Goal: Task Accomplishment & Management: Manage account settings

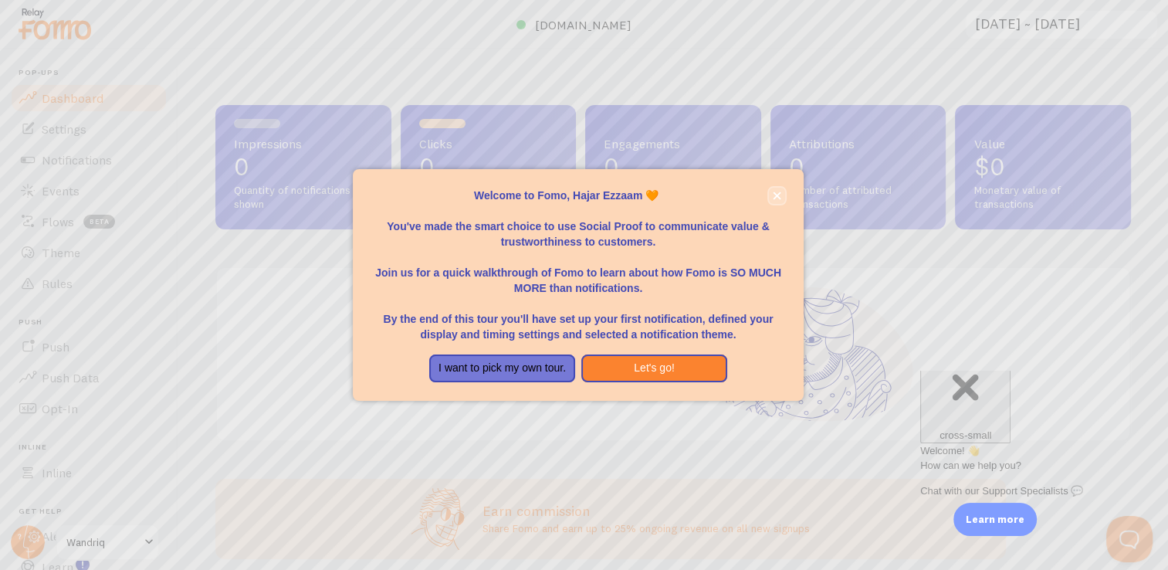
click at [779, 195] on icon "close," at bounding box center [777, 195] width 8 height 8
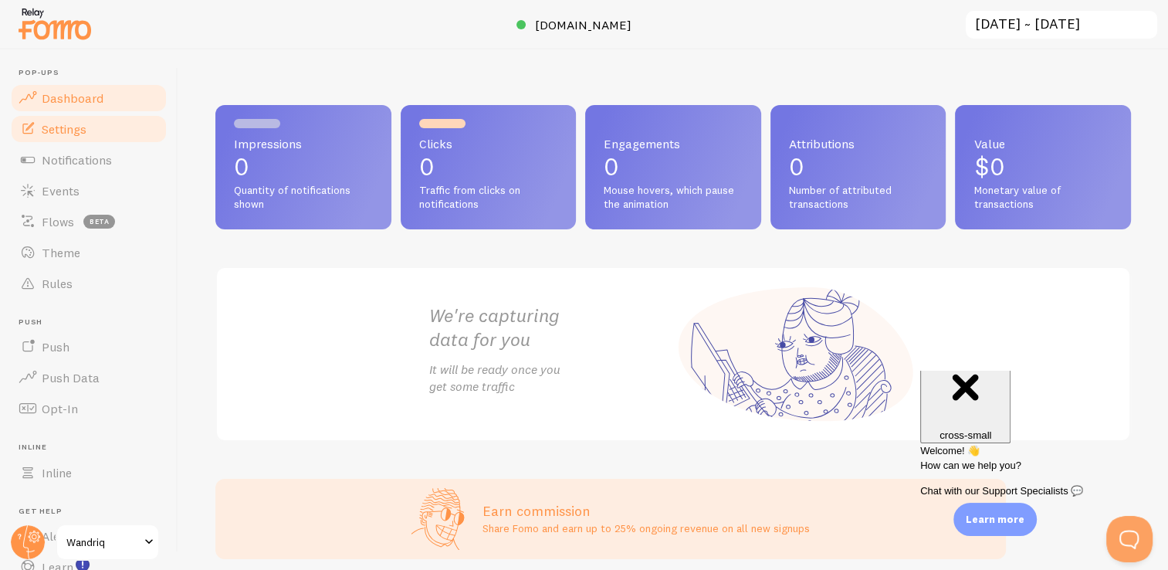
click at [72, 127] on span "Settings" at bounding box center [64, 128] width 45 height 15
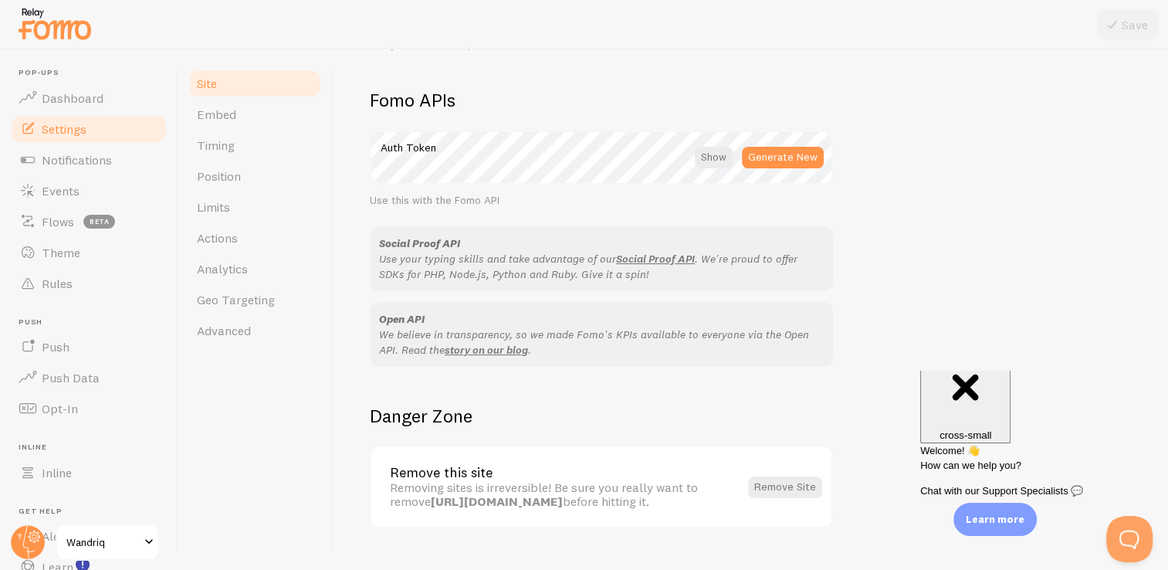
scroll to position [886, 0]
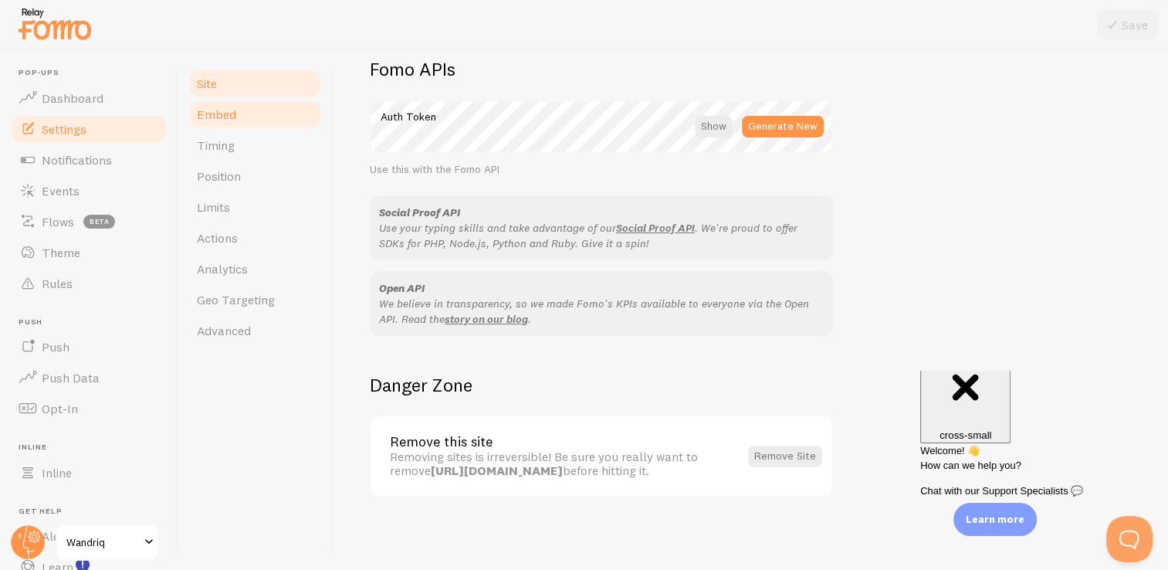
click at [228, 121] on span "Embed" at bounding box center [216, 114] width 39 height 15
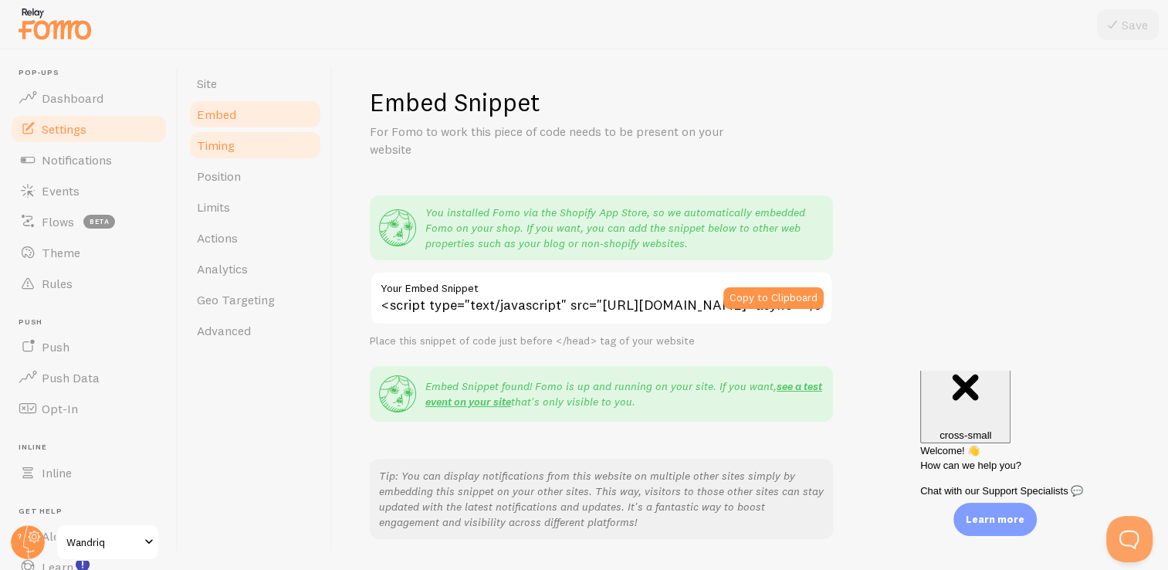
click at [232, 151] on span "Timing" at bounding box center [216, 144] width 38 height 15
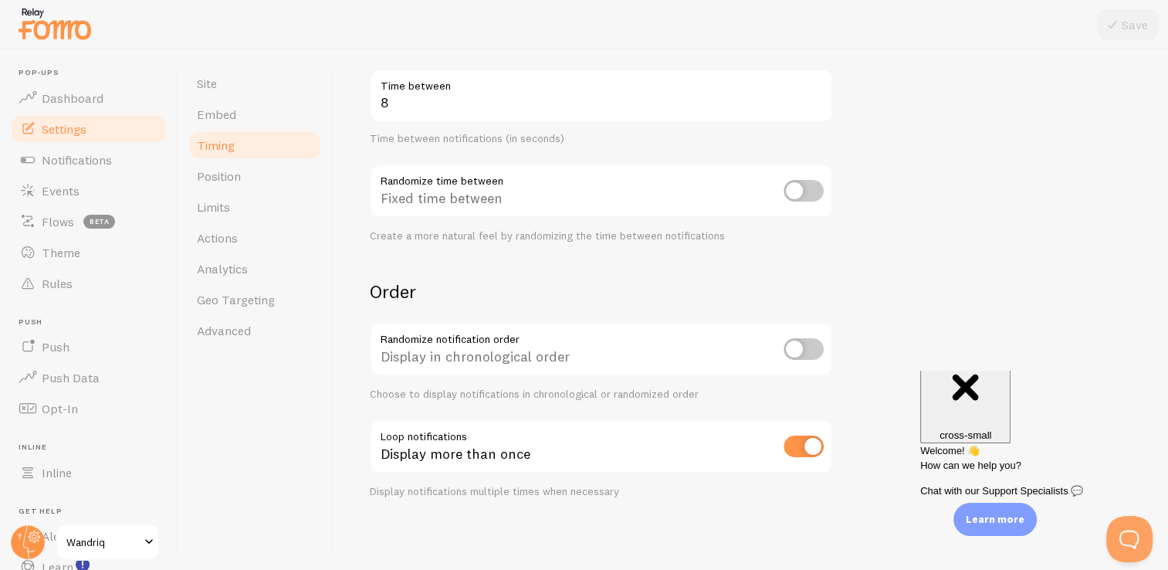
scroll to position [10, 0]
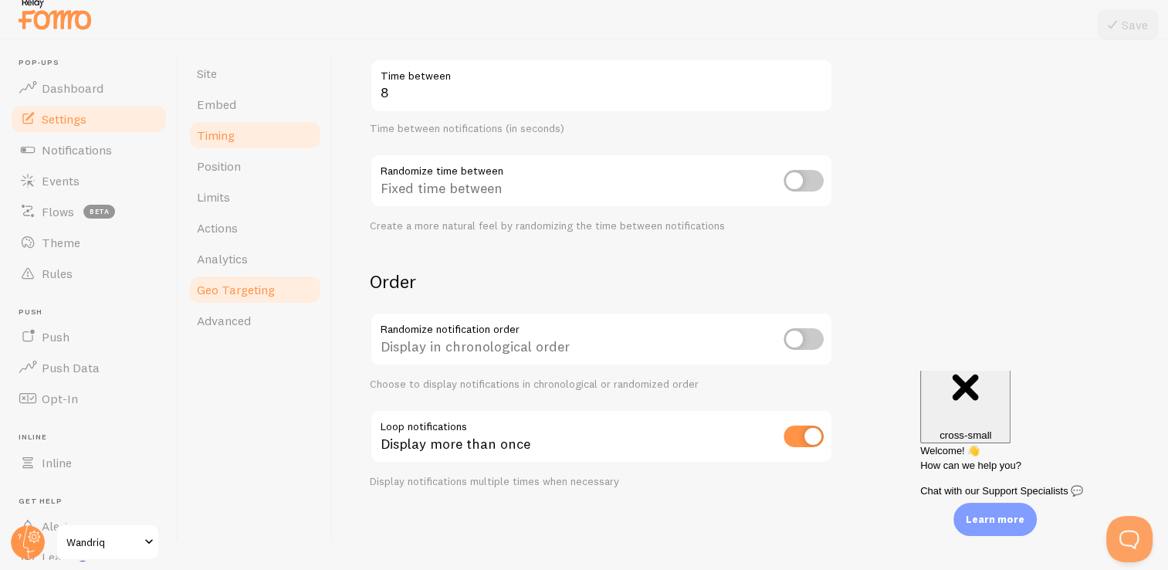
click at [256, 289] on span "Geo Targeting" at bounding box center [236, 289] width 78 height 15
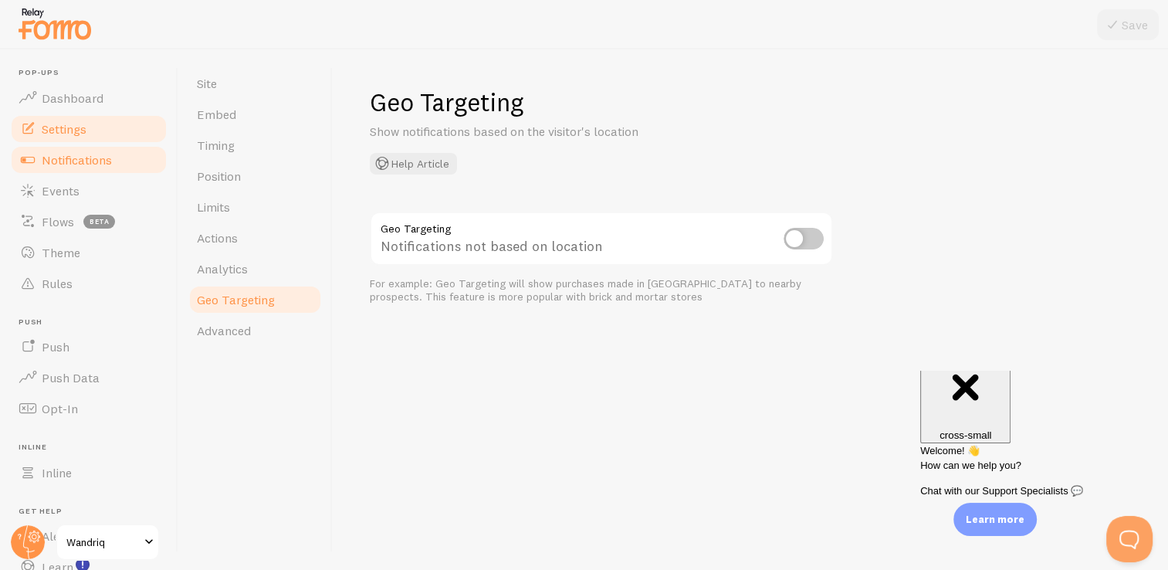
click at [67, 168] on link "Notifications" at bounding box center [88, 159] width 159 height 31
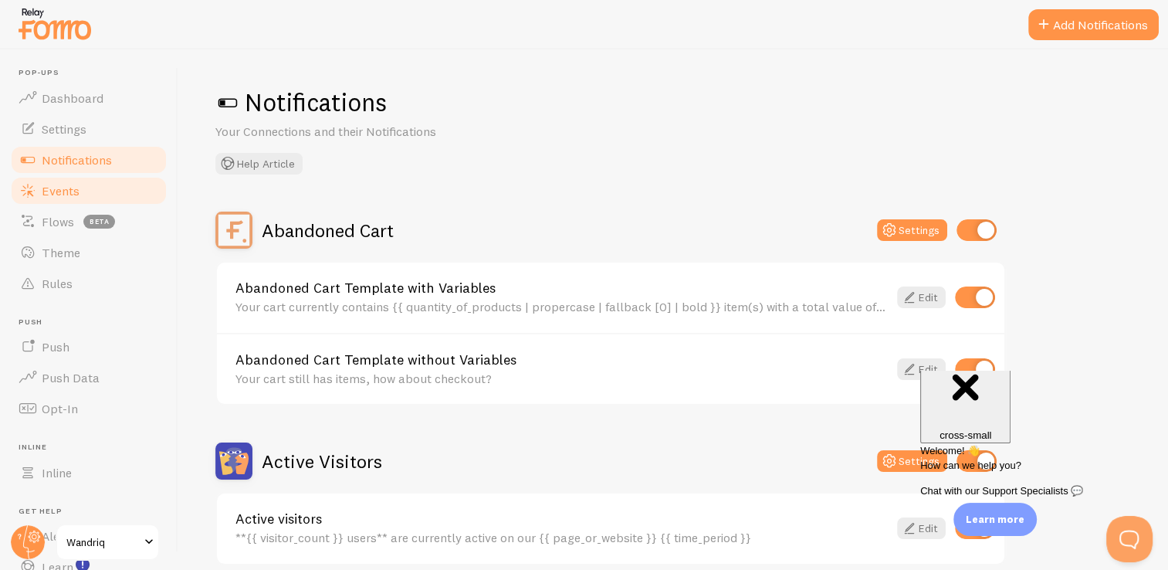
click at [64, 195] on span "Events" at bounding box center [61, 190] width 38 height 15
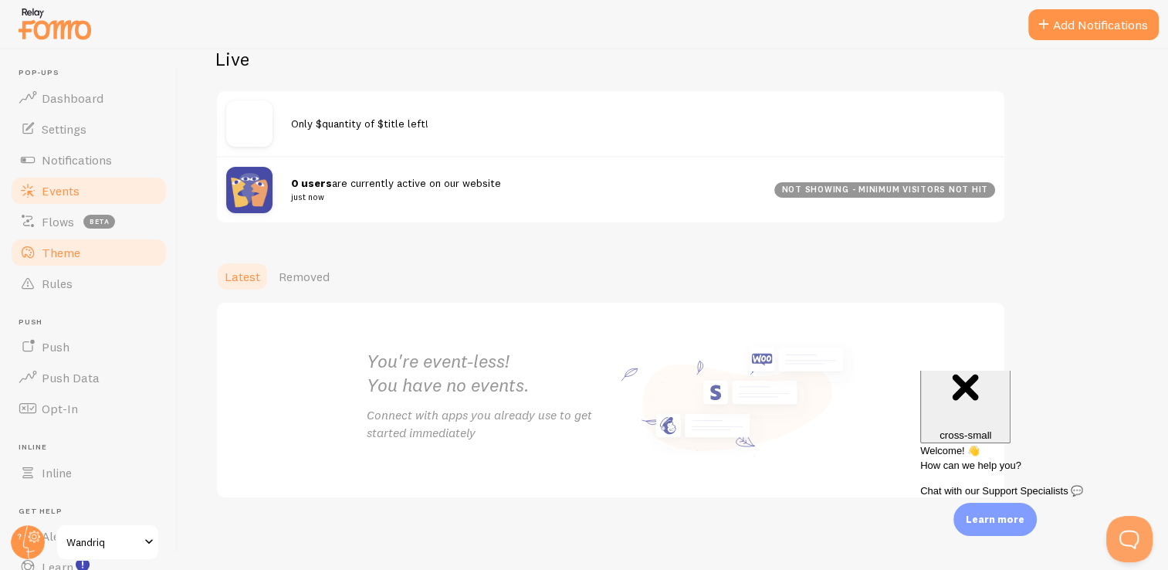
click at [54, 237] on link "Theme" at bounding box center [88, 252] width 159 height 31
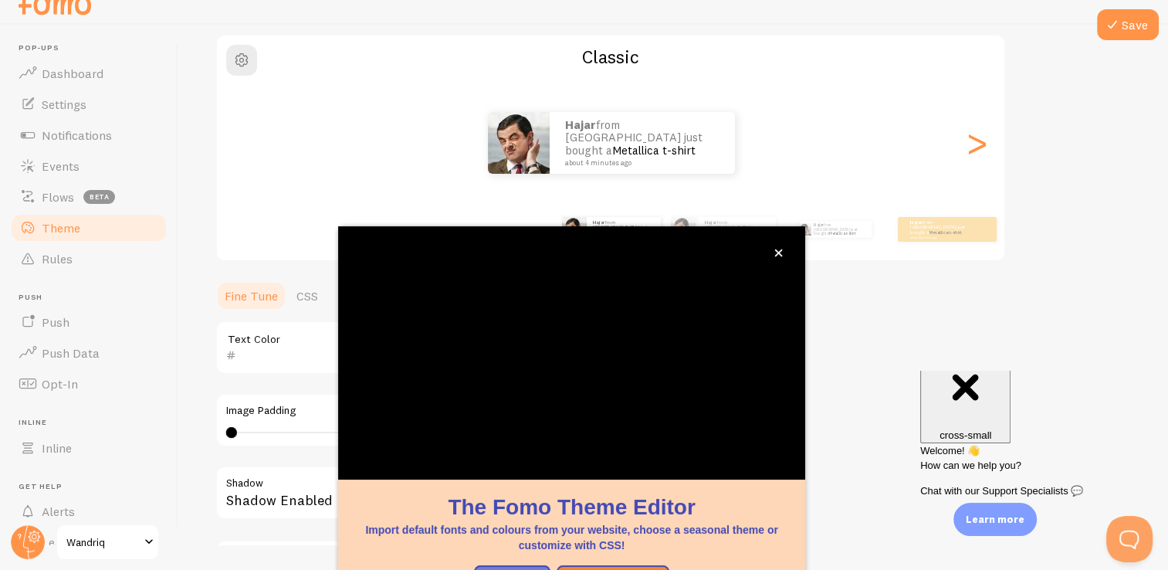
scroll to position [129, 0]
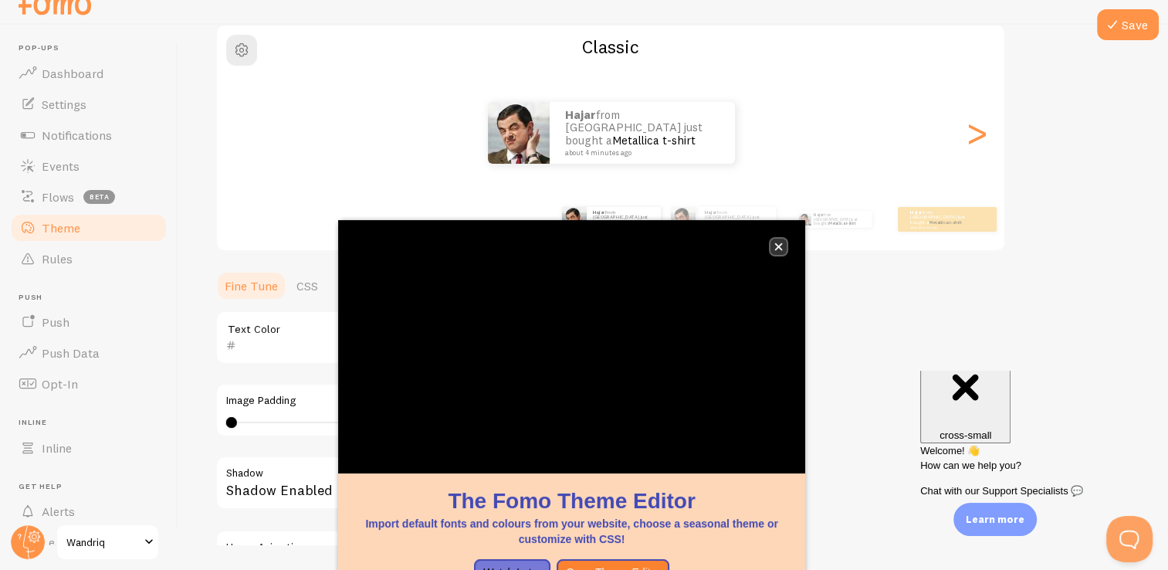
click at [781, 242] on button "close," at bounding box center [778, 247] width 16 height 16
click at [779, 245] on icon "close," at bounding box center [778, 246] width 8 height 8
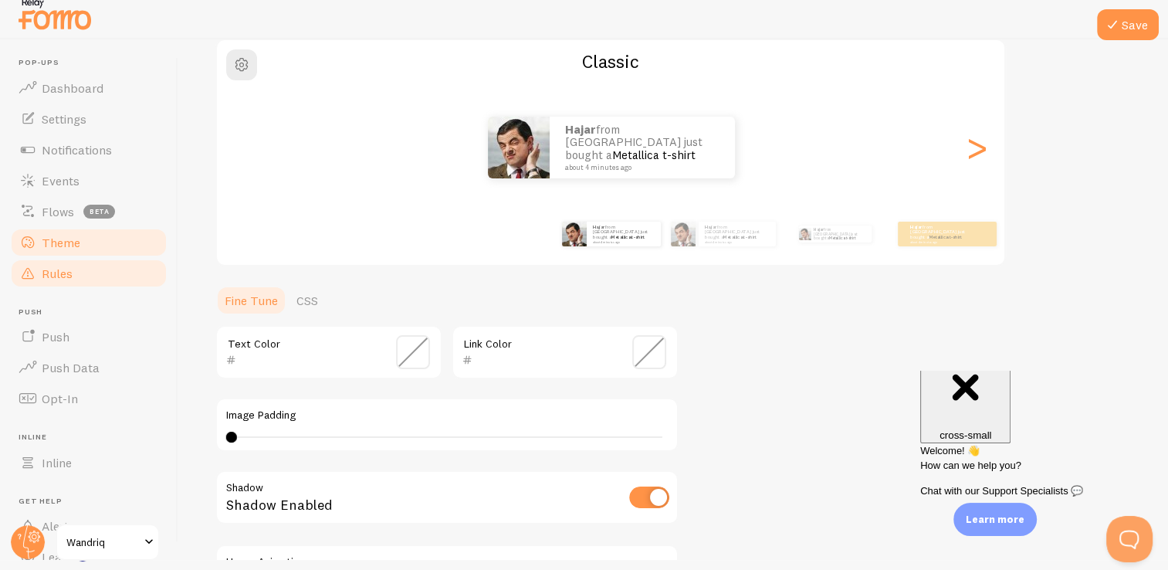
click at [73, 278] on link "Rules" at bounding box center [88, 273] width 159 height 31
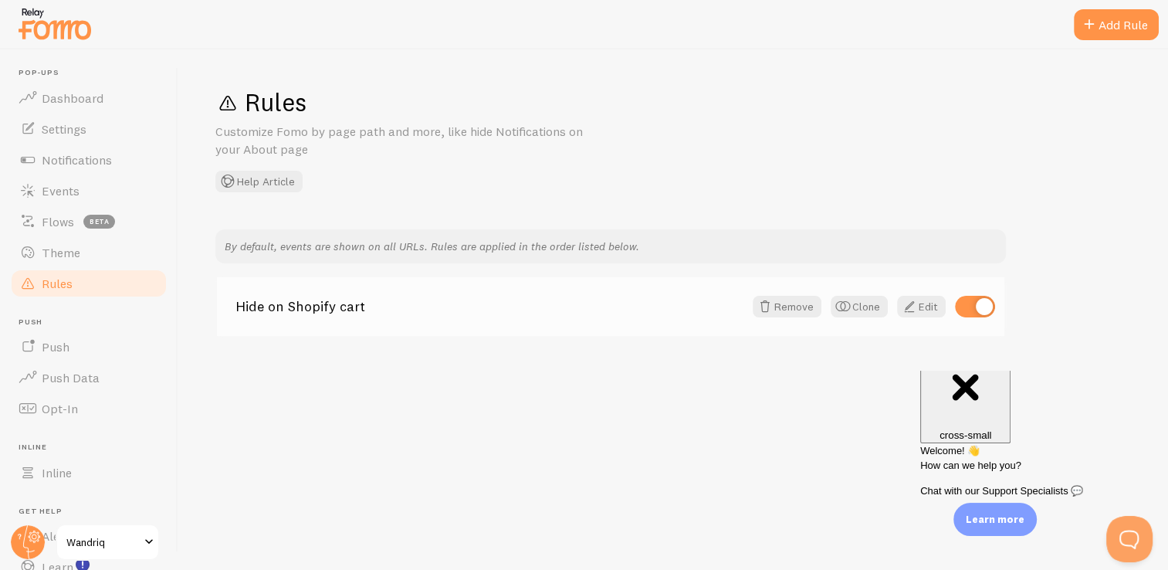
click at [310, 305] on link "Hide on Shopify cart" at bounding box center [489, 306] width 508 height 14
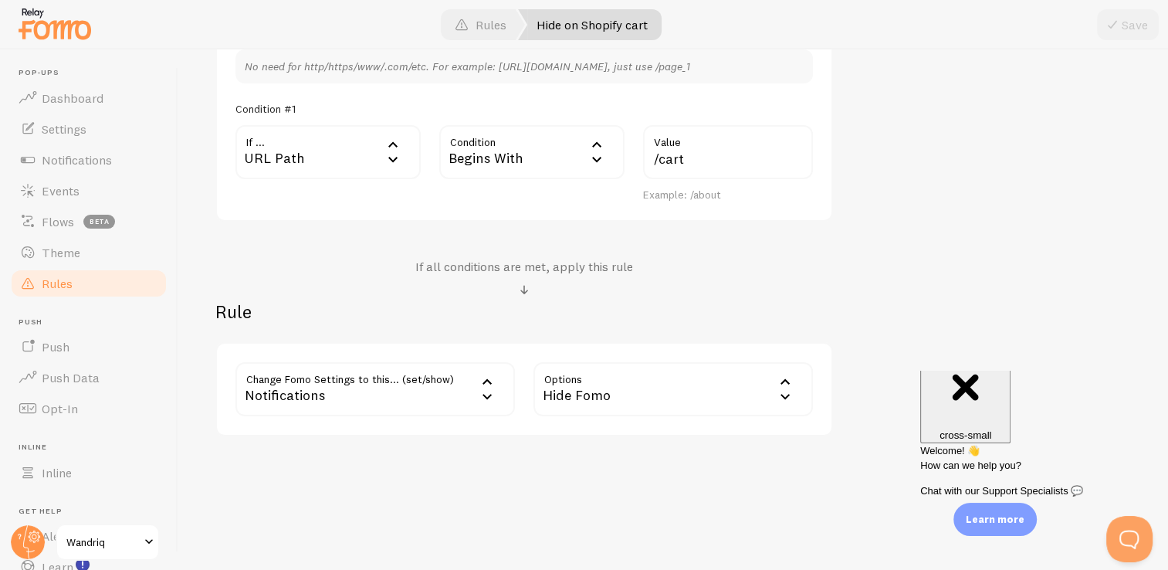
scroll to position [10, 0]
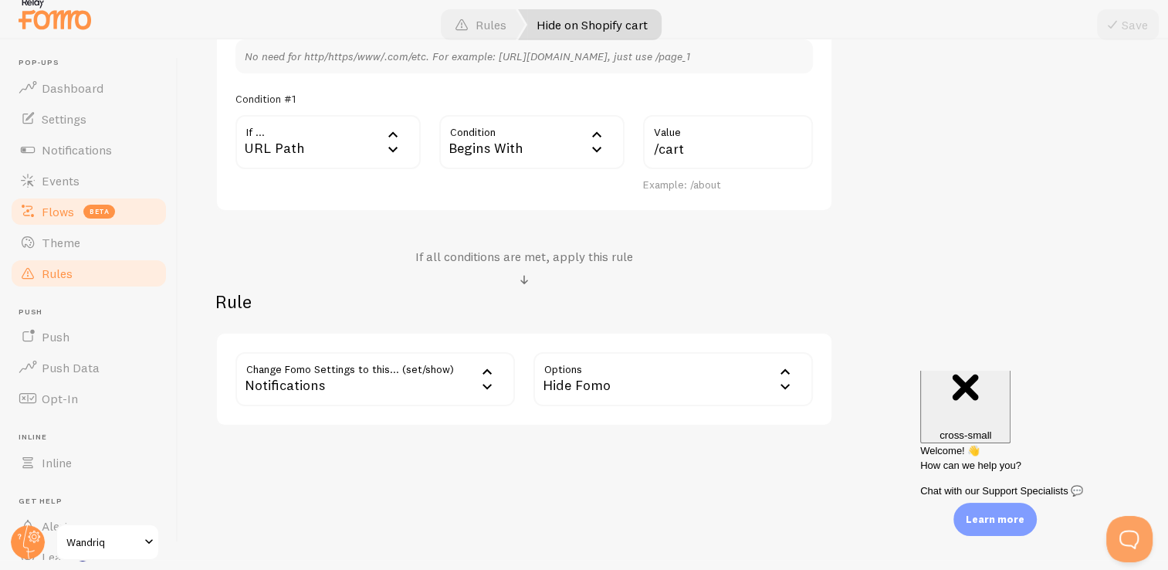
click at [72, 204] on span "Flows" at bounding box center [58, 211] width 32 height 15
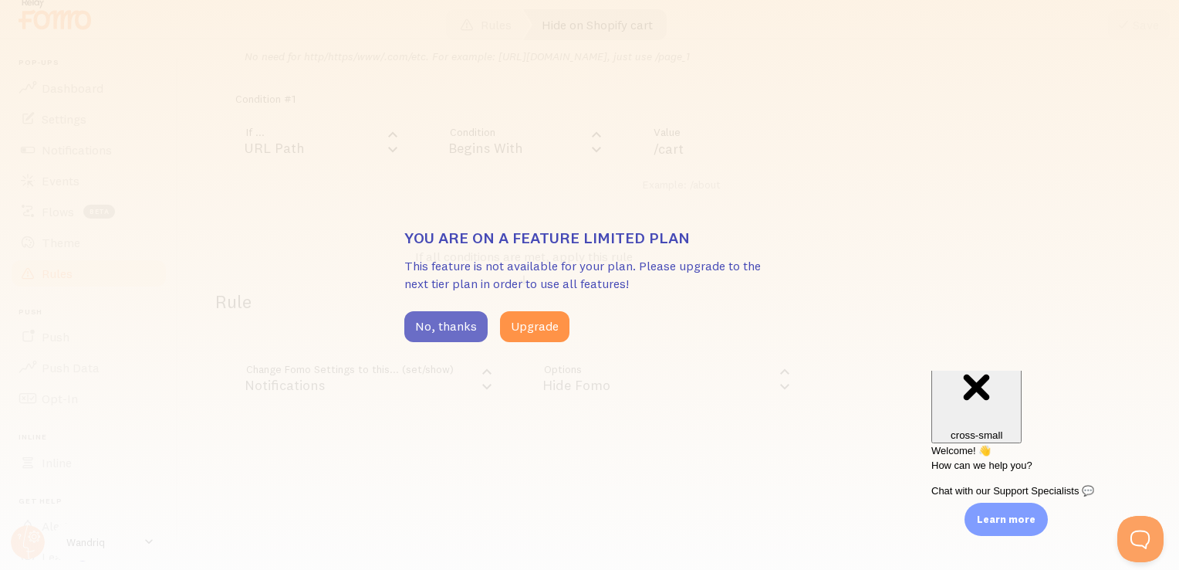
click at [405, 322] on button "No, thanks" at bounding box center [445, 326] width 83 height 31
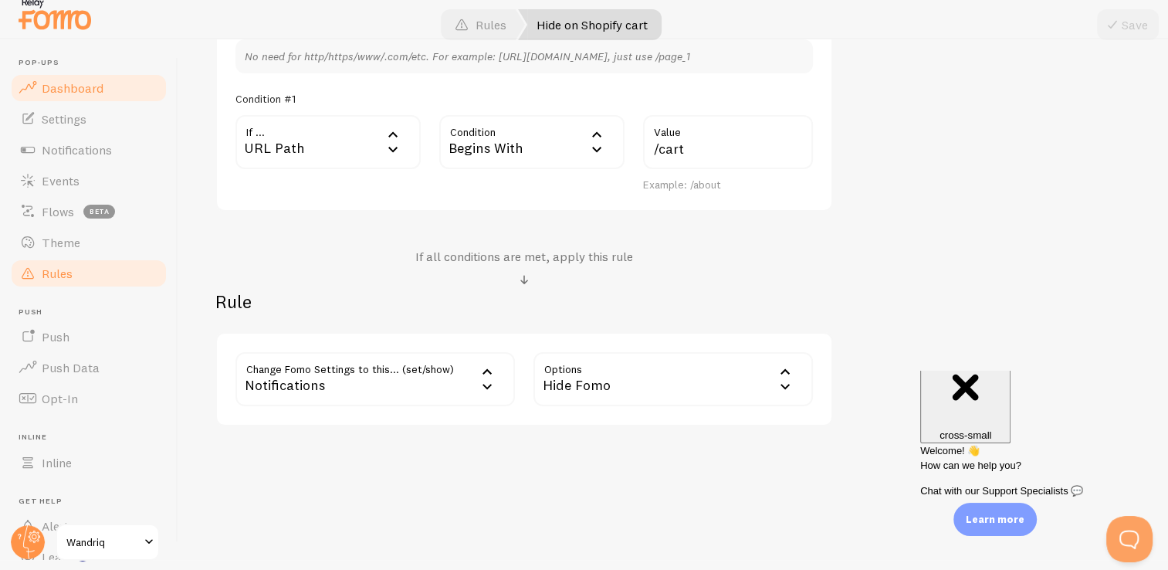
click at [71, 91] on span "Dashboard" at bounding box center [73, 87] width 62 height 15
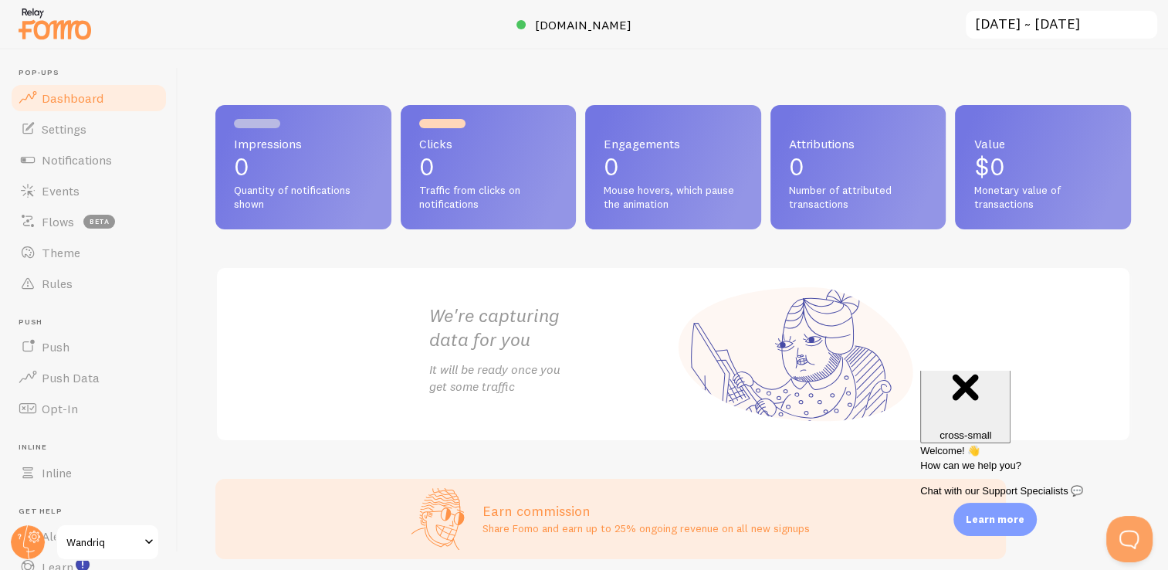
scroll to position [62, 0]
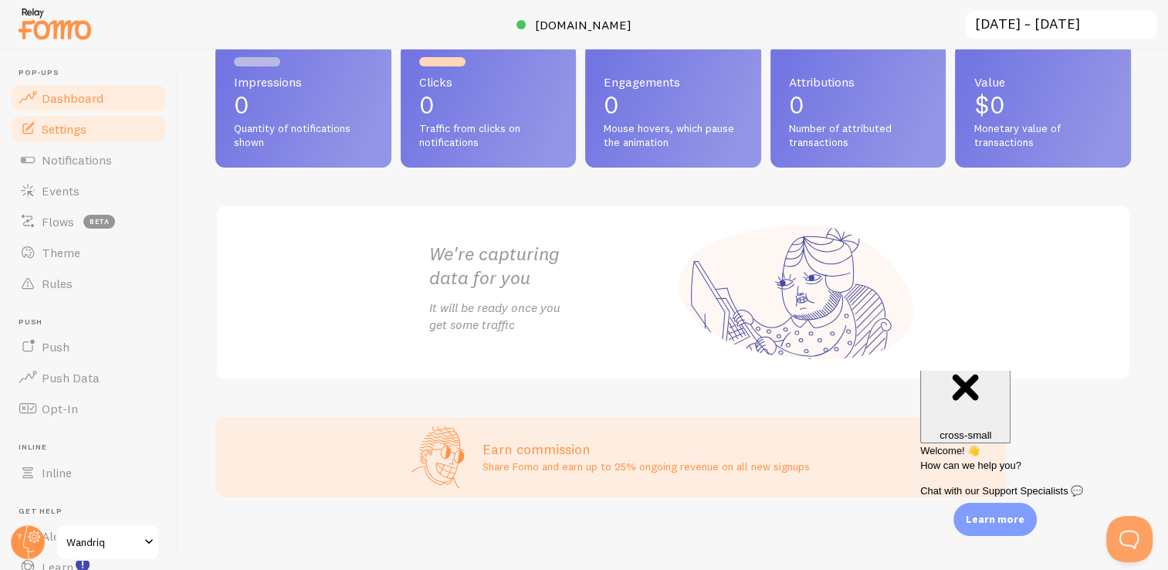
click at [84, 136] on span "Settings" at bounding box center [64, 128] width 45 height 15
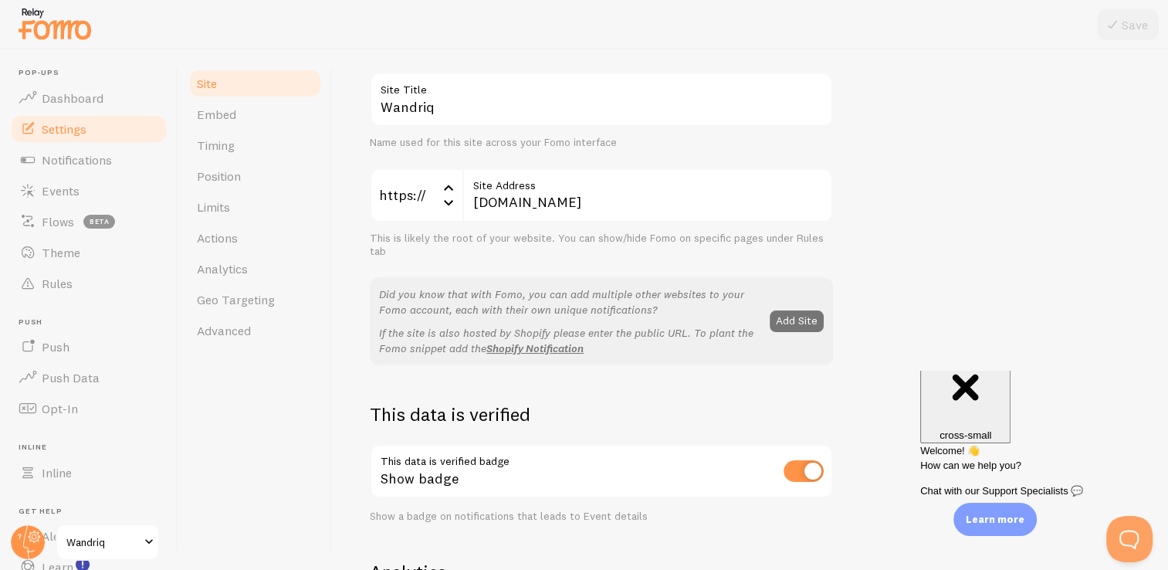
scroll to position [105, 0]
click at [258, 335] on link "Advanced" at bounding box center [255, 330] width 135 height 31
